Goal: Book appointment/travel/reservation

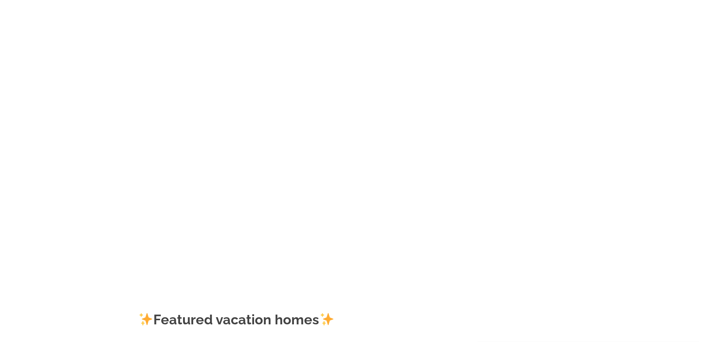
scroll to position [113, 0]
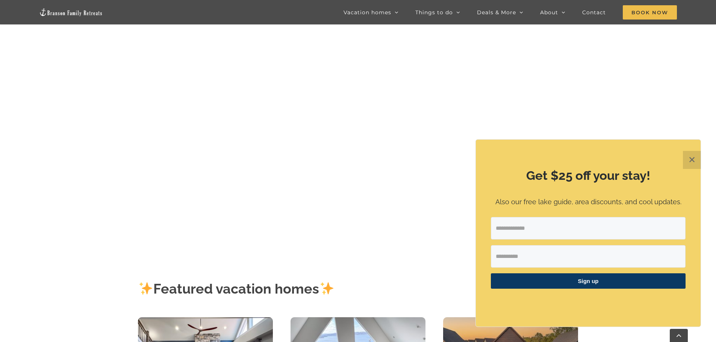
click at [694, 158] on button "✕" at bounding box center [692, 160] width 18 height 18
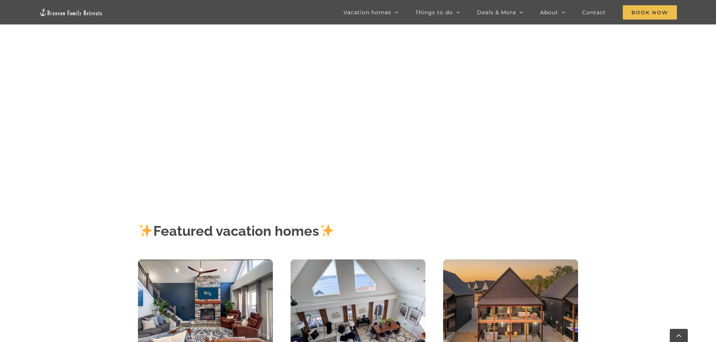
scroll to position [225, 0]
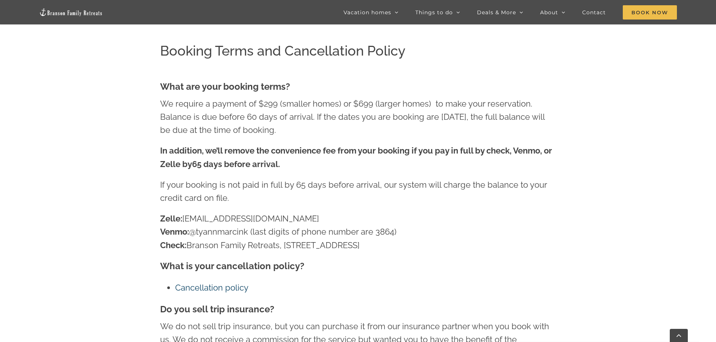
scroll to position [1083, 0]
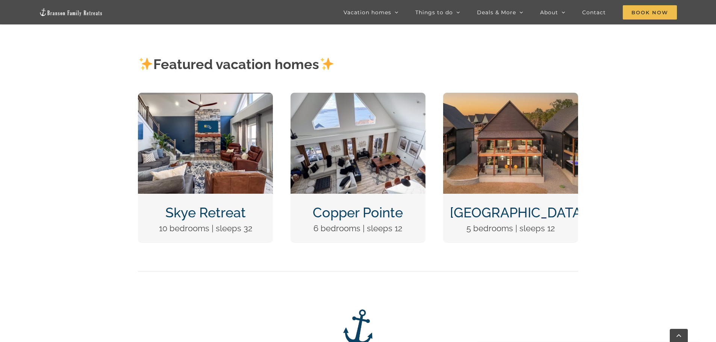
scroll to position [263, 0]
